Goal: Task Accomplishment & Management: Complete application form

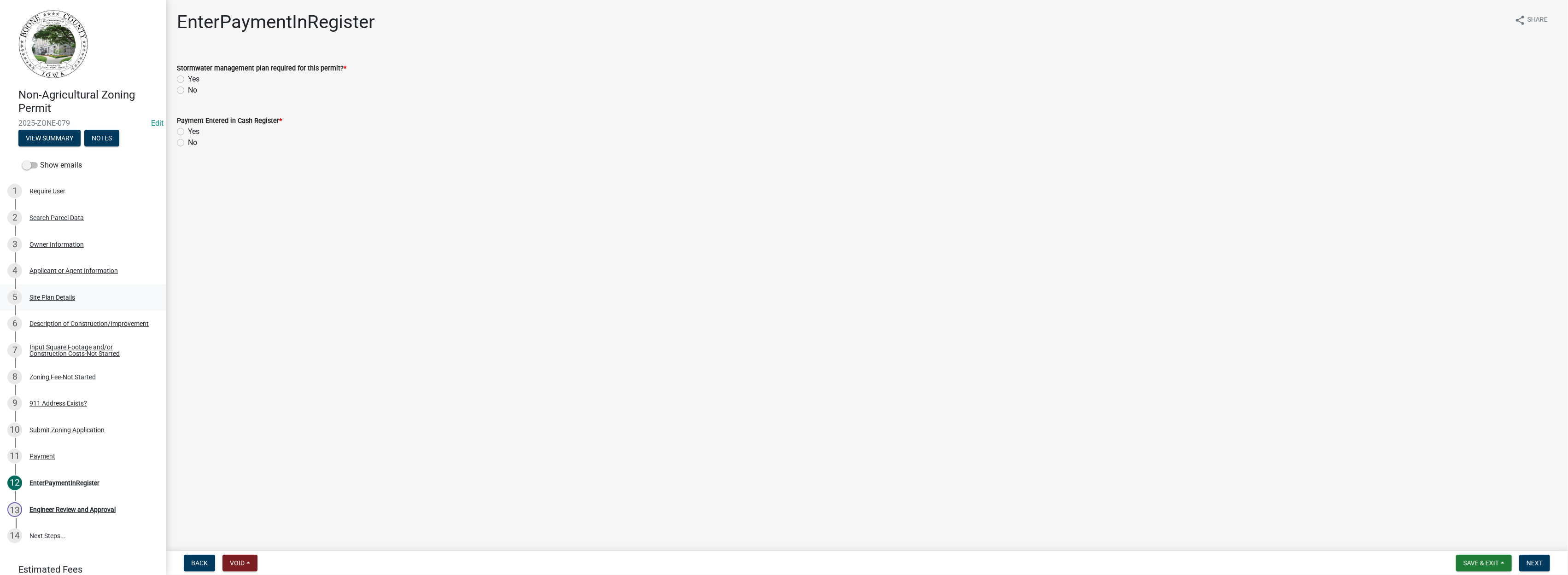
click at [58, 298] on div "Site Plan Details" at bounding box center [52, 297] width 46 height 7
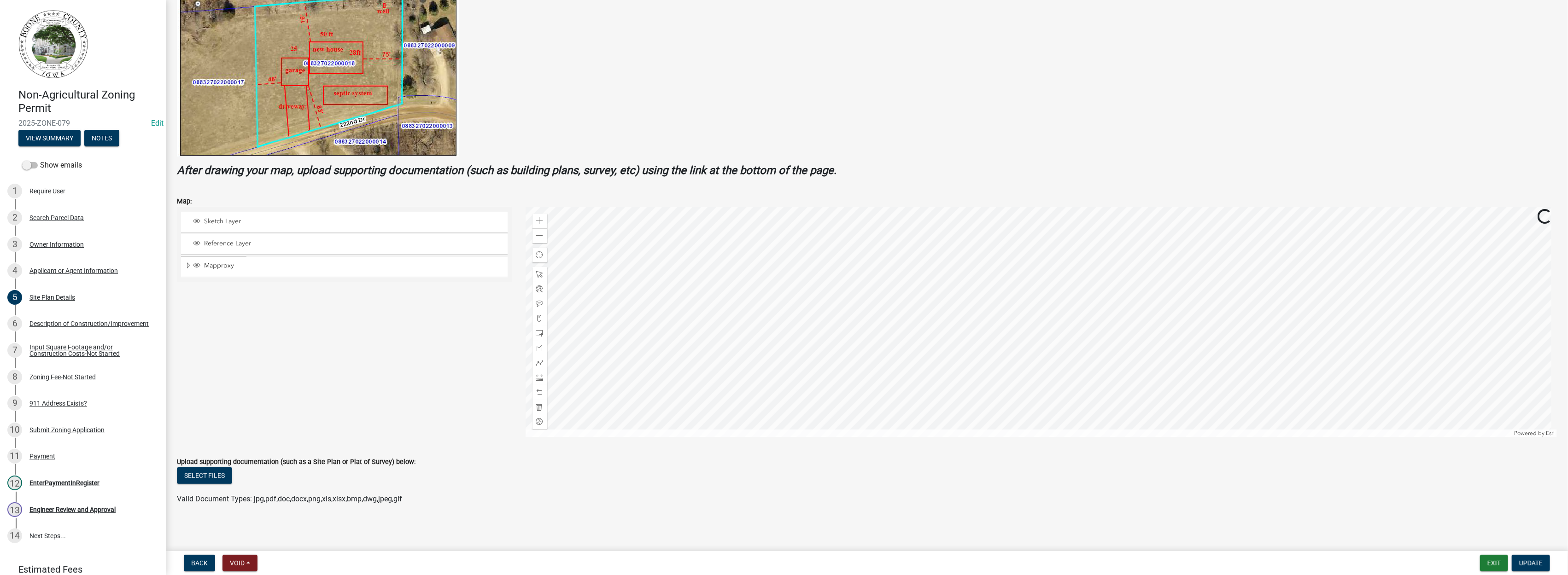
scroll to position [208, 0]
click at [47, 323] on div "Description of Construction/Improvement" at bounding box center [89, 323] width 119 height 7
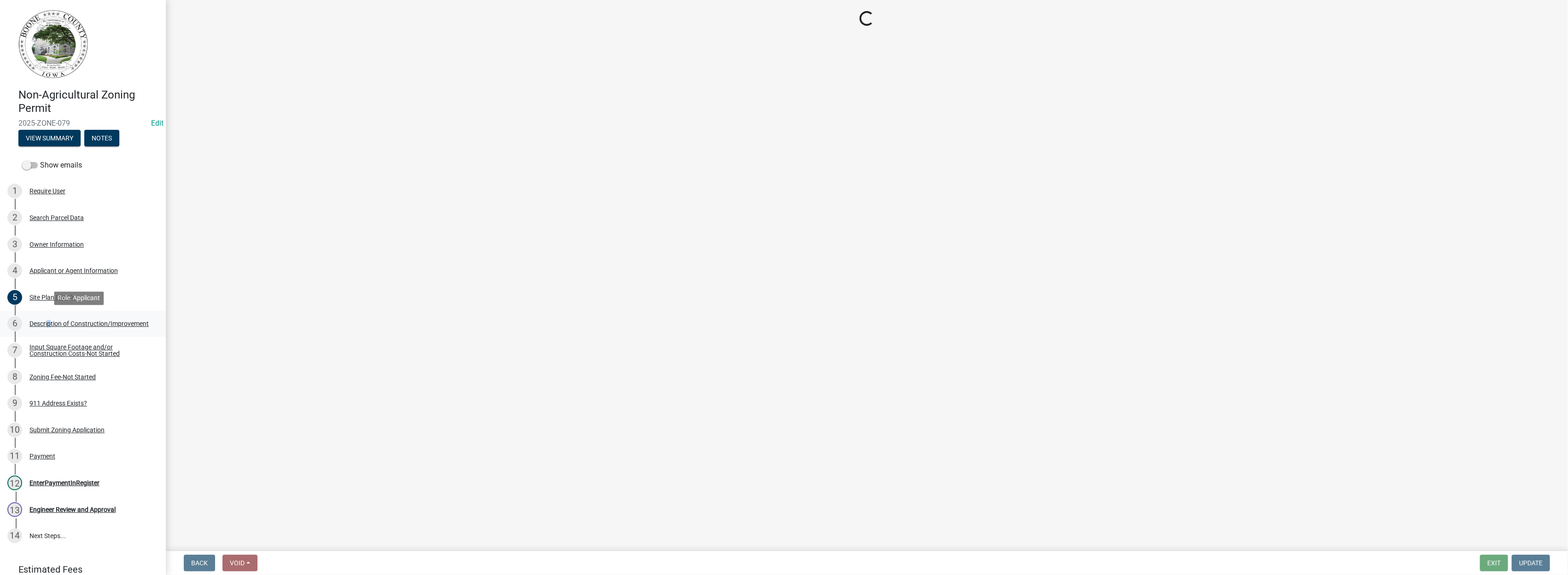
scroll to position [0, 0]
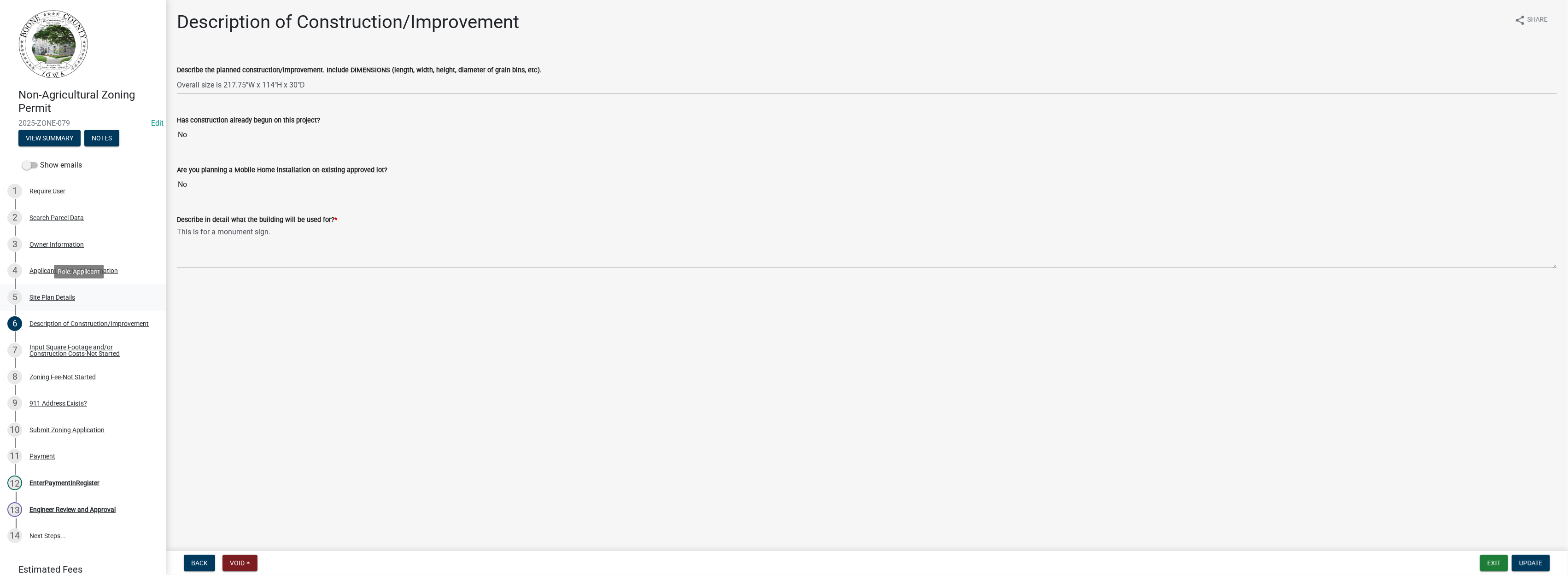
click at [52, 297] on div "Site Plan Details" at bounding box center [52, 297] width 46 height 7
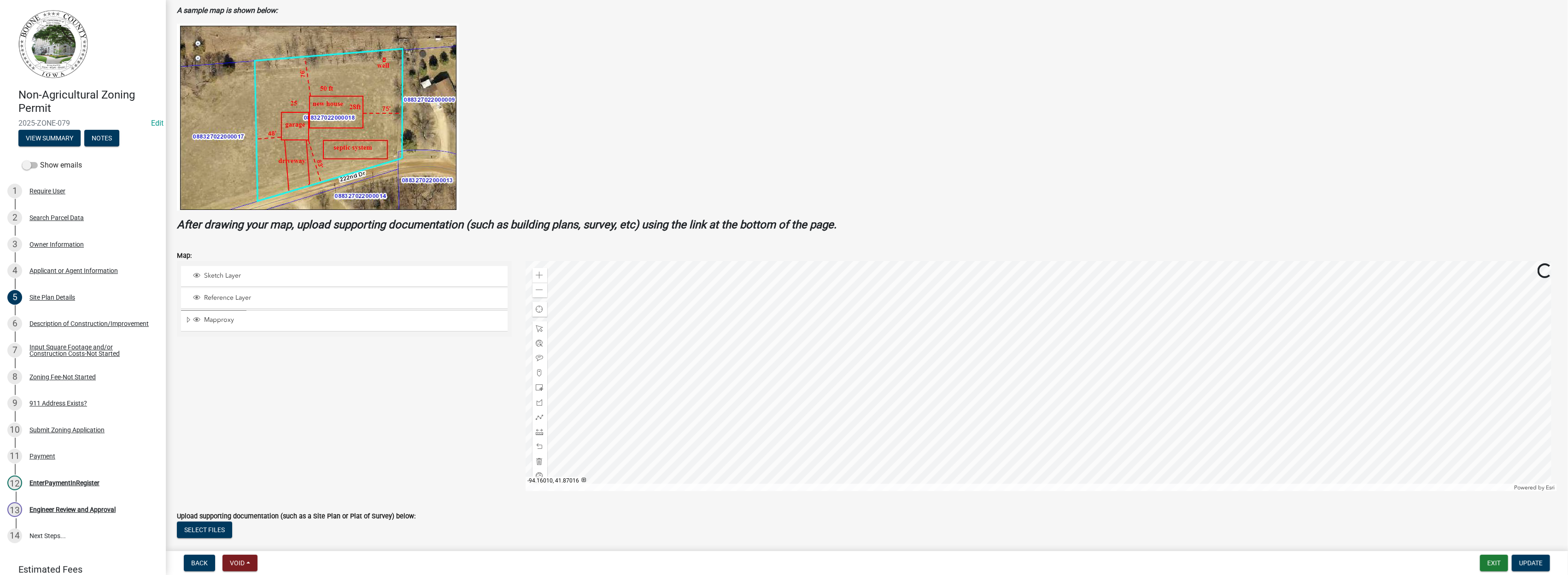
scroll to position [205, 0]
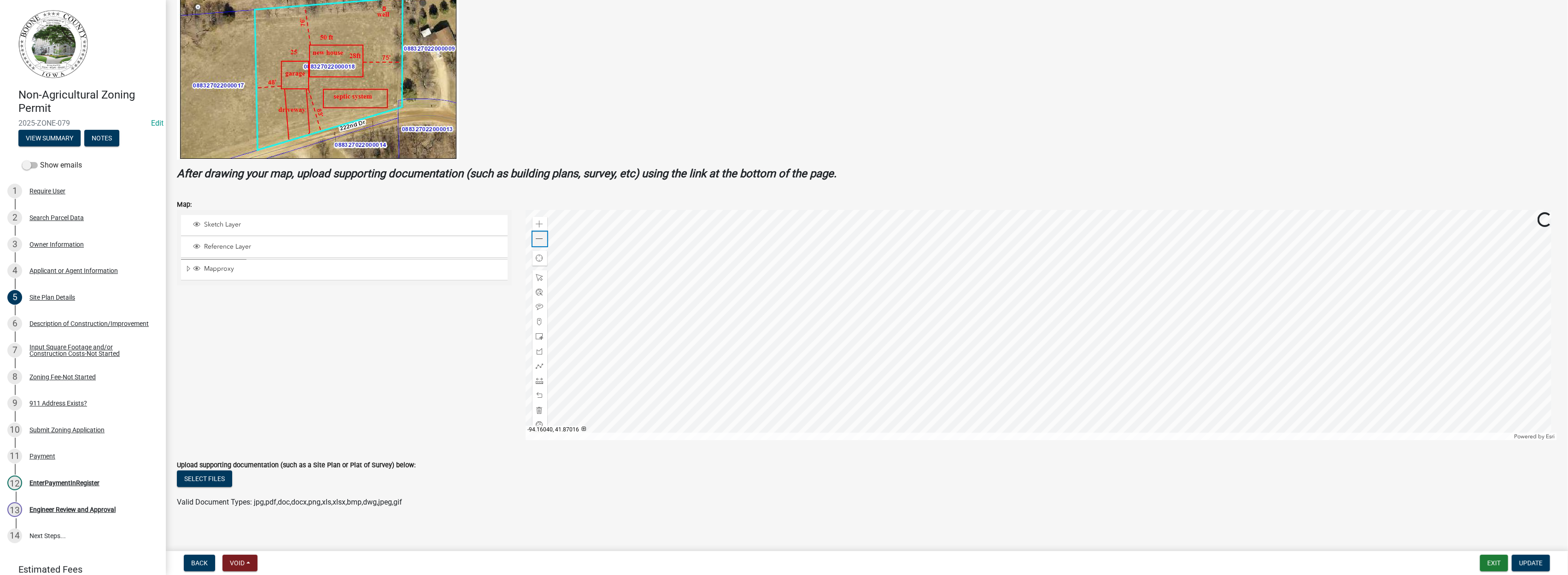
click at [537, 236] on span at bounding box center [540, 239] width 7 height 7
click at [536, 236] on span at bounding box center [540, 239] width 7 height 7
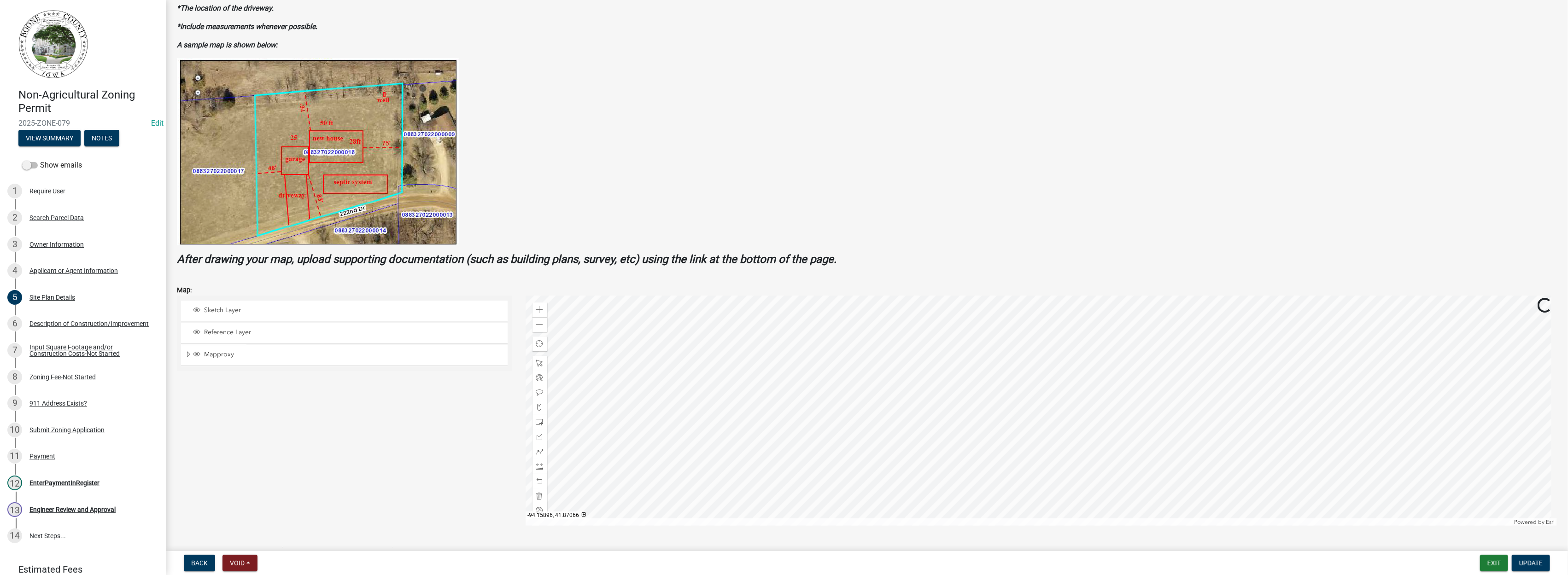
scroll to position [208, 0]
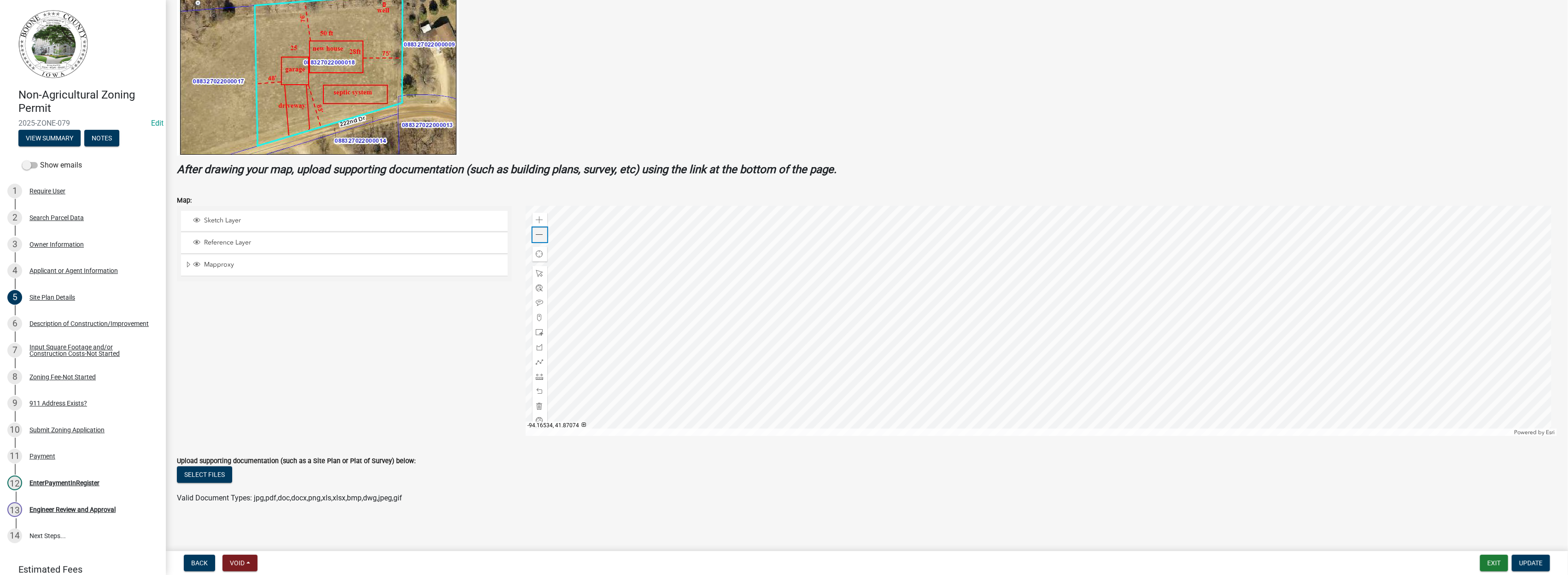
click at [536, 234] on span at bounding box center [540, 235] width 7 height 7
click at [536, 235] on span at bounding box center [540, 235] width 7 height 7
click at [536, 236] on span at bounding box center [540, 235] width 7 height 7
click at [533, 221] on div "Zoom in" at bounding box center [540, 220] width 15 height 15
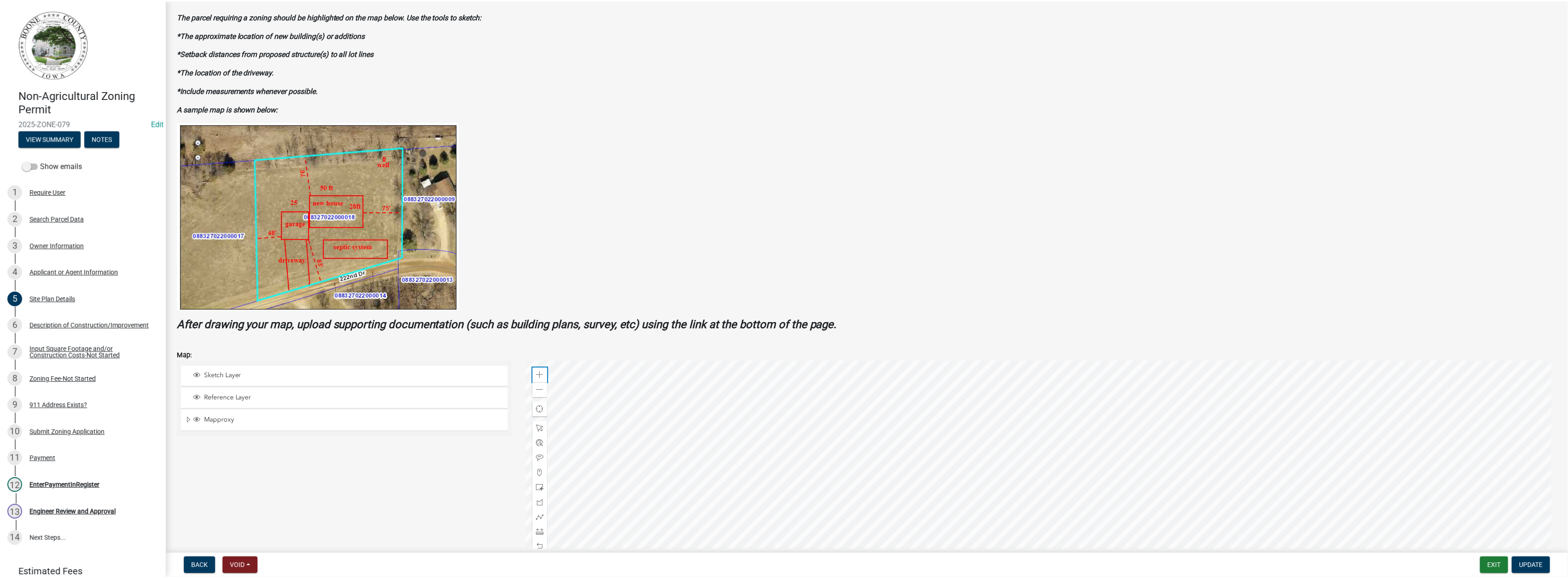
scroll to position [107, 0]
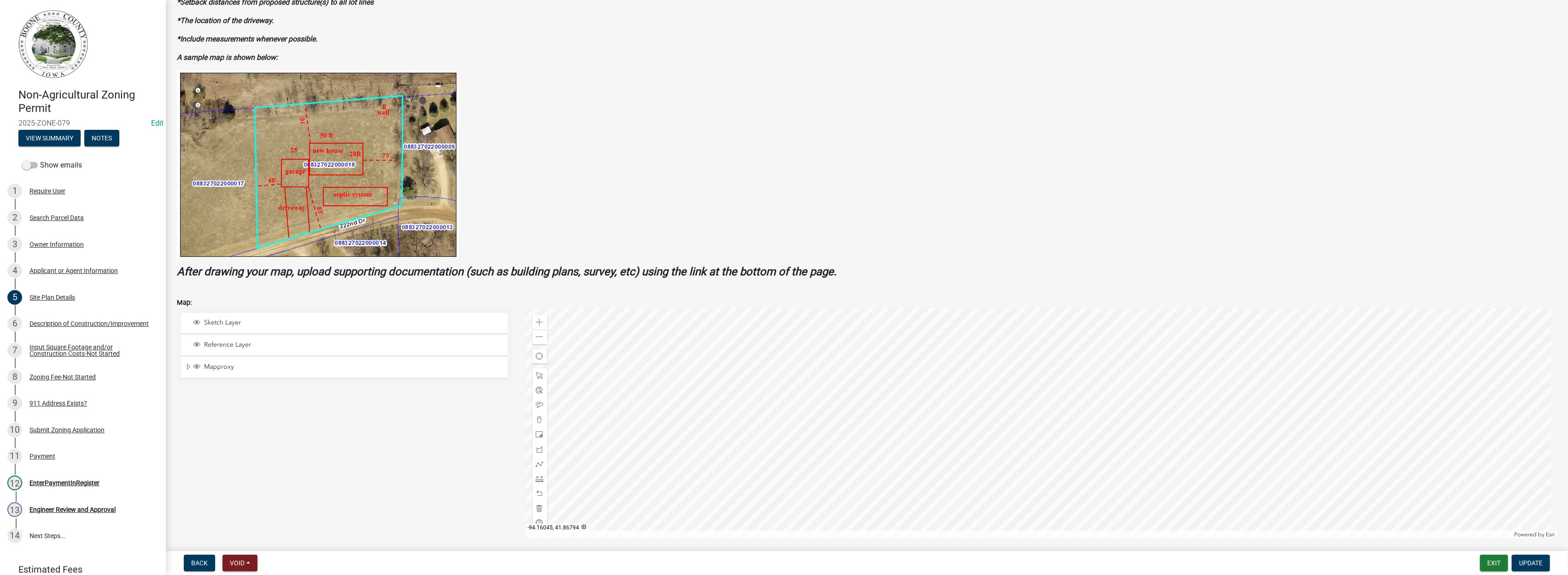
click at [1032, 495] on div at bounding box center [1041, 423] width 1032 height 230
click at [544, 322] on div "Zoom in" at bounding box center [540, 322] width 15 height 15
click at [541, 323] on div "Zoom in" at bounding box center [540, 322] width 15 height 15
click at [988, 323] on div at bounding box center [1041, 423] width 1032 height 230
click at [948, 363] on div at bounding box center [1041, 423] width 1032 height 230
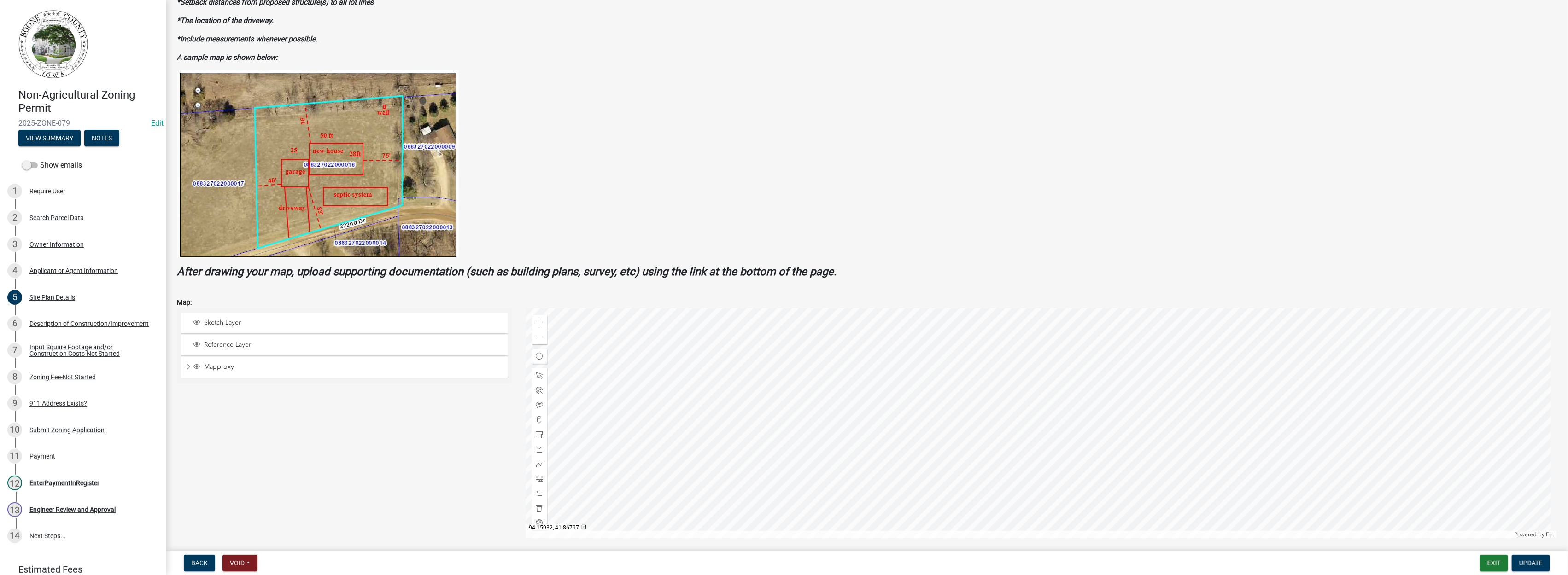
click at [1161, 323] on div at bounding box center [1041, 423] width 1032 height 230
click at [1101, 441] on div at bounding box center [1041, 423] width 1032 height 230
click at [1079, 464] on div at bounding box center [1041, 423] width 1032 height 230
click at [1491, 566] on button "Exit" at bounding box center [1494, 563] width 28 height 17
